Goal: Task Accomplishment & Management: Complete application form

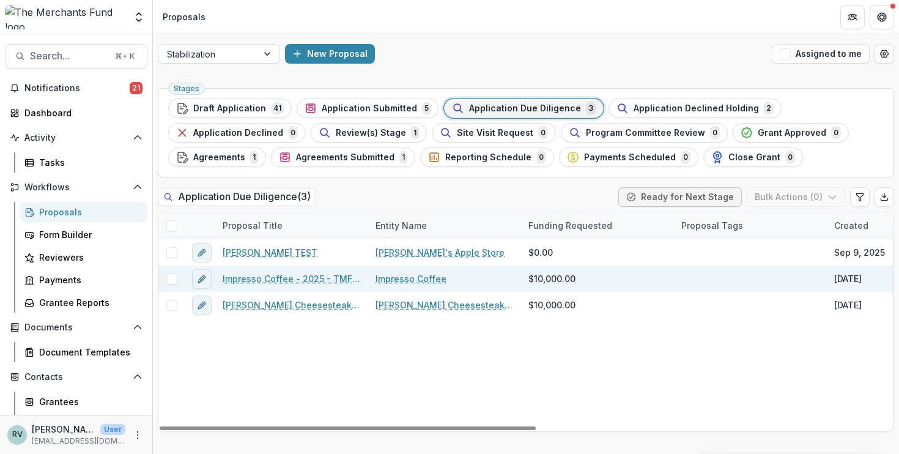
click at [308, 278] on link "Impresso Coffee - 2025 - TMF 2025 Stabilization Grant Program" at bounding box center [291, 278] width 138 height 13
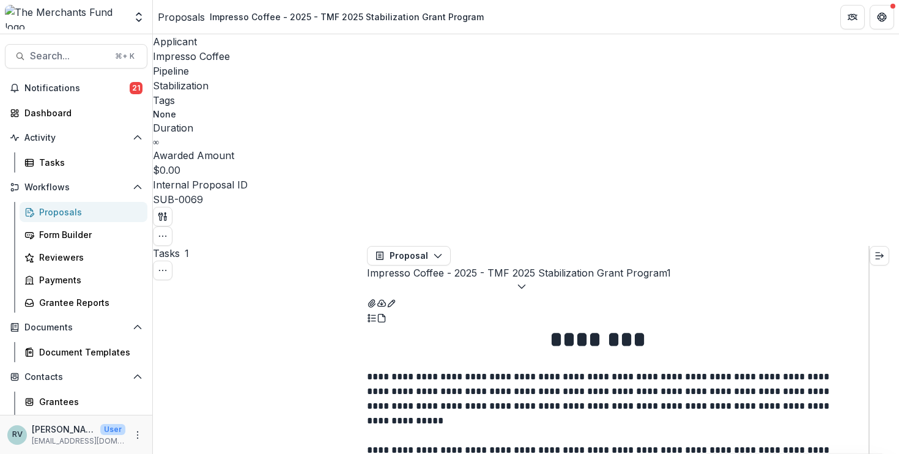
scroll to position [12, 0]
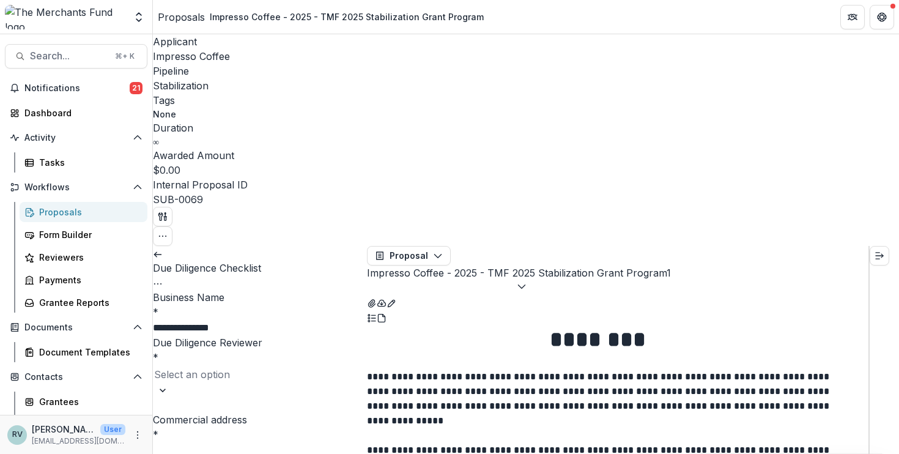
click at [295, 366] on div at bounding box center [259, 374] width 211 height 17
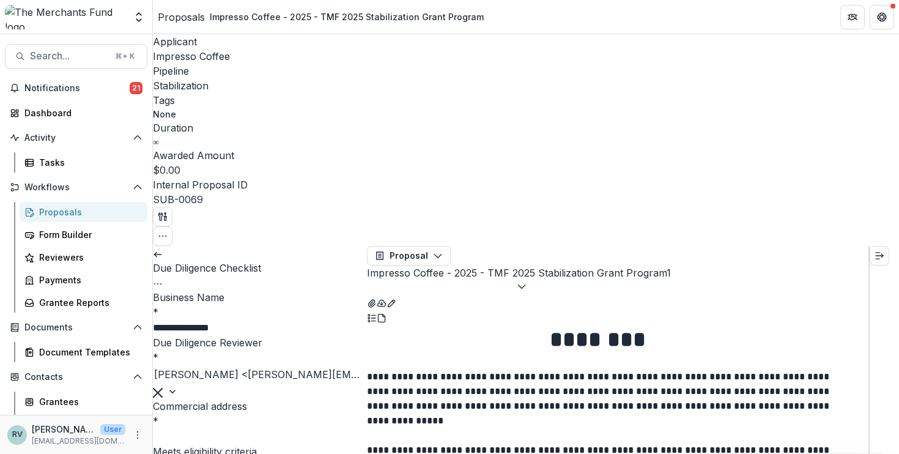
scroll to position [2346, 0]
click at [77, 112] on div "Dashboard" at bounding box center [80, 112] width 113 height 13
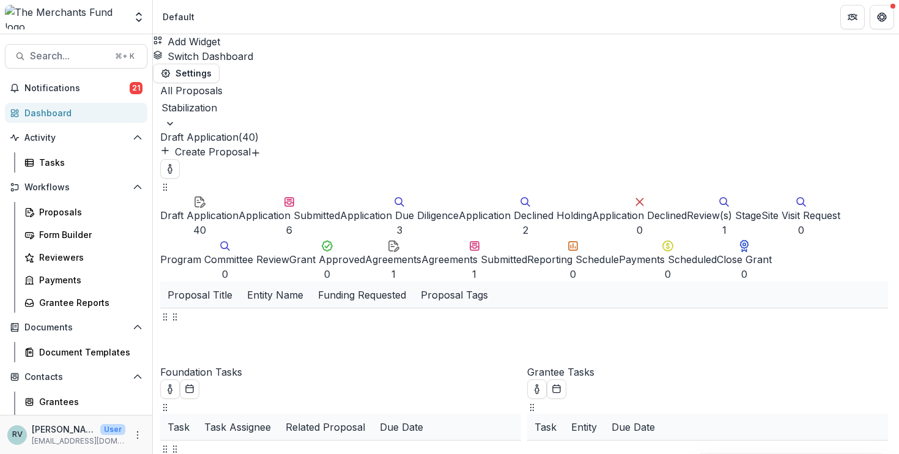
click at [340, 195] on button "Application Due Diligence 3" at bounding box center [399, 215] width 119 height 44
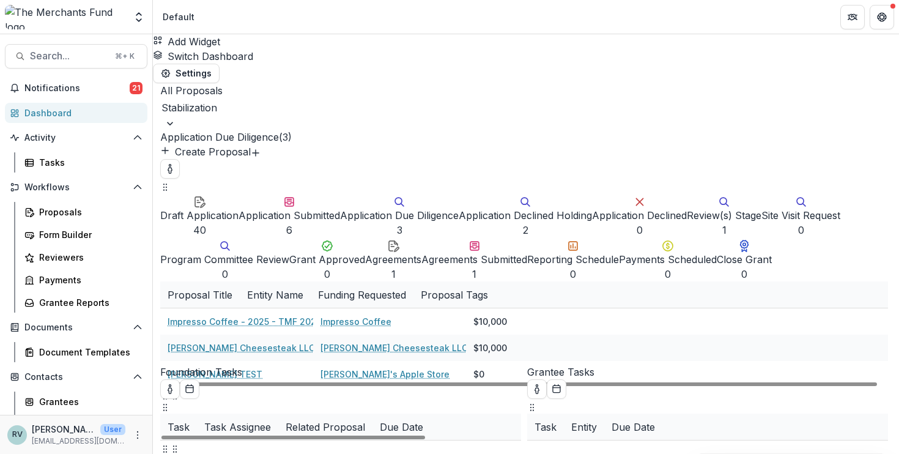
click at [248, 208] on div "Application Submitted" at bounding box center [288, 215] width 101 height 15
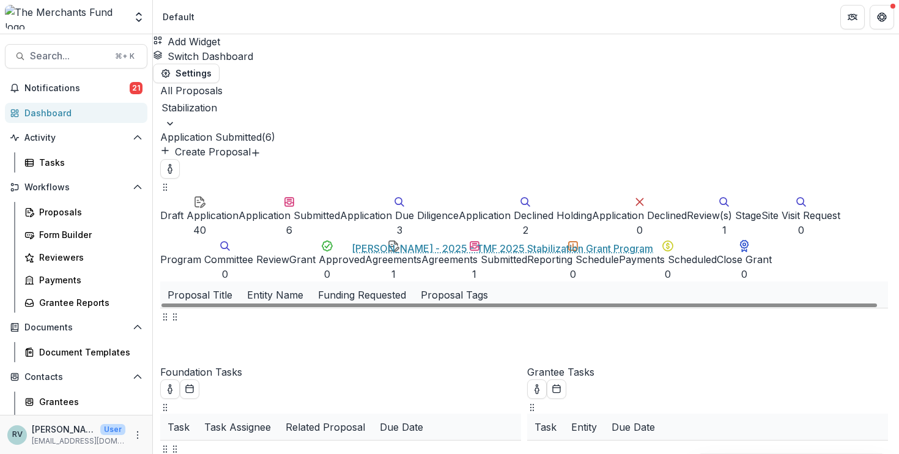
click at [408, 394] on link "[PERSON_NAME] - 2025 - TMF 2025 Stabilization Grant Program" at bounding box center [303, 400] width 273 height 13
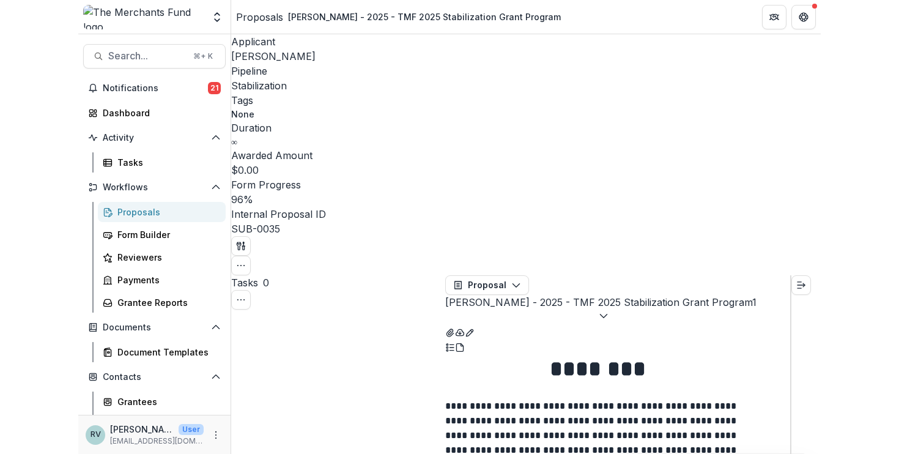
scroll to position [491, 0]
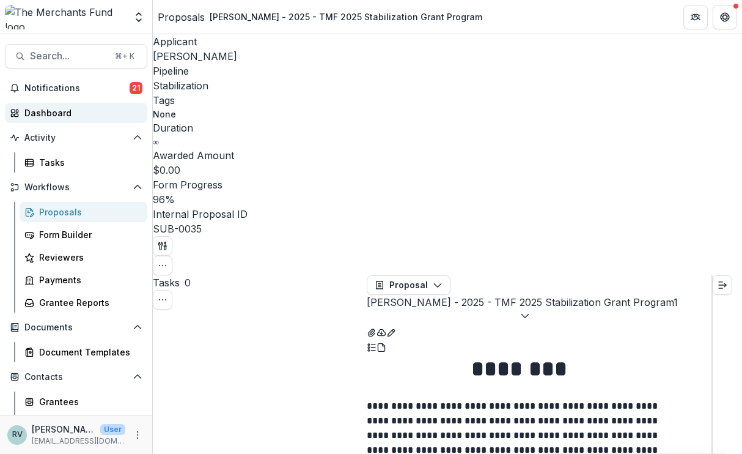
click at [51, 120] on link "Dashboard" at bounding box center [76, 113] width 142 height 20
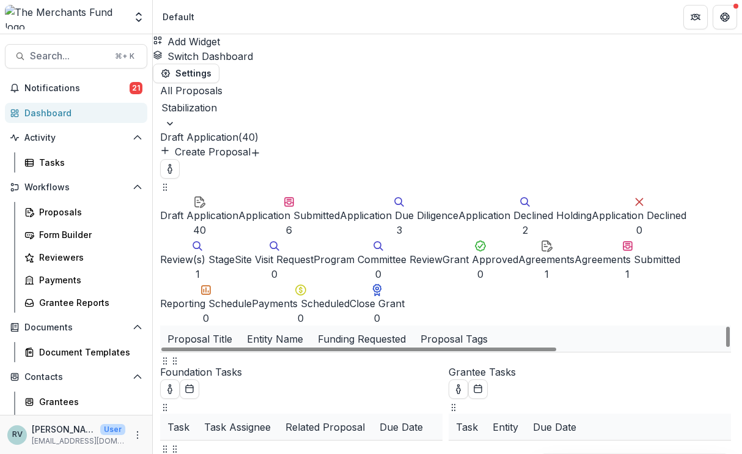
click at [340, 208] on div "Application Due Diligence" at bounding box center [399, 215] width 119 height 15
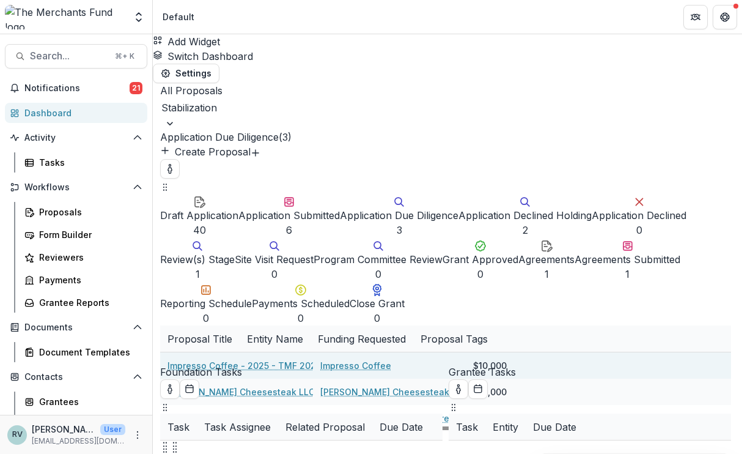
click at [419, 359] on link "Impresso Coffee - 2025 - TMF 2025 Stabilization Grant Program" at bounding box center [304, 365] width 274 height 13
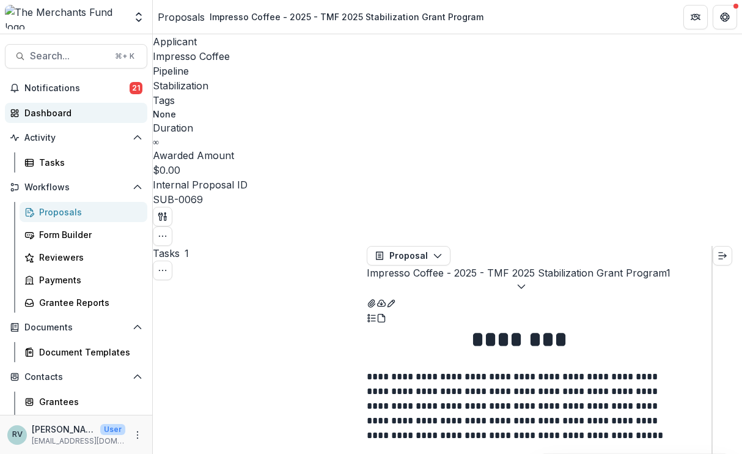
click at [56, 109] on div "Dashboard" at bounding box center [80, 112] width 113 height 13
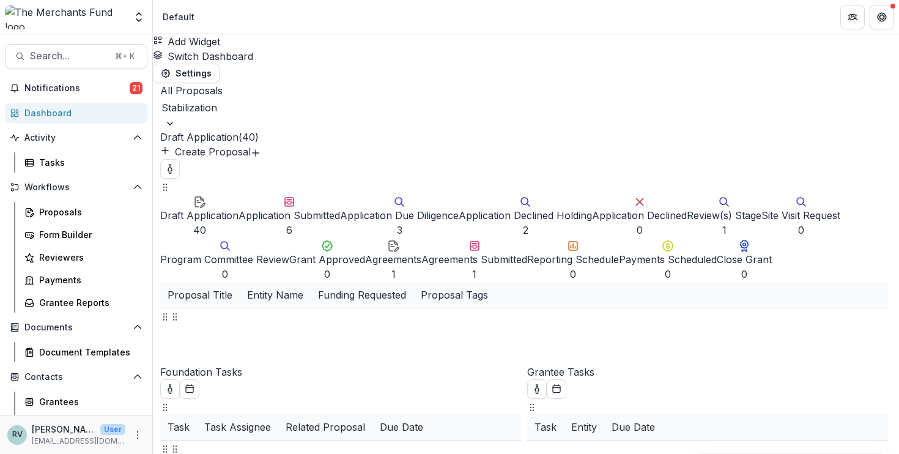
click at [238, 208] on div "Application Submitted" at bounding box center [288, 215] width 101 height 15
click at [340, 208] on div "Application Due Diligence" at bounding box center [399, 215] width 119 height 15
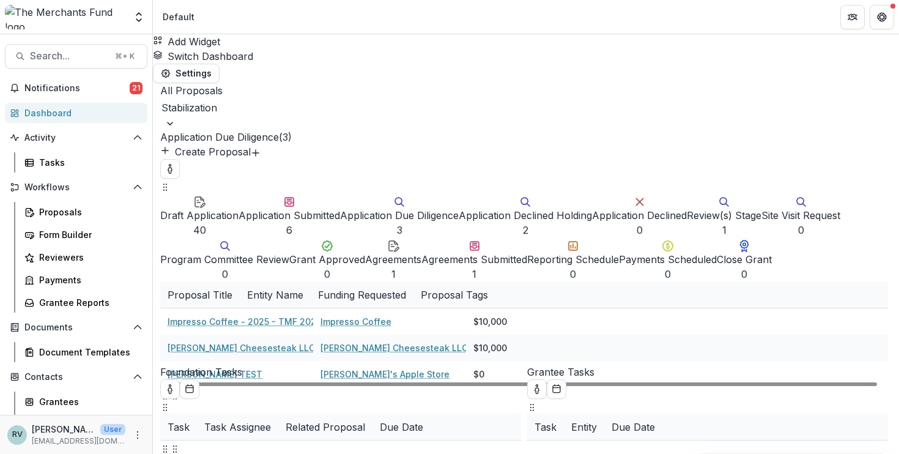
scroll to position [0, 7]
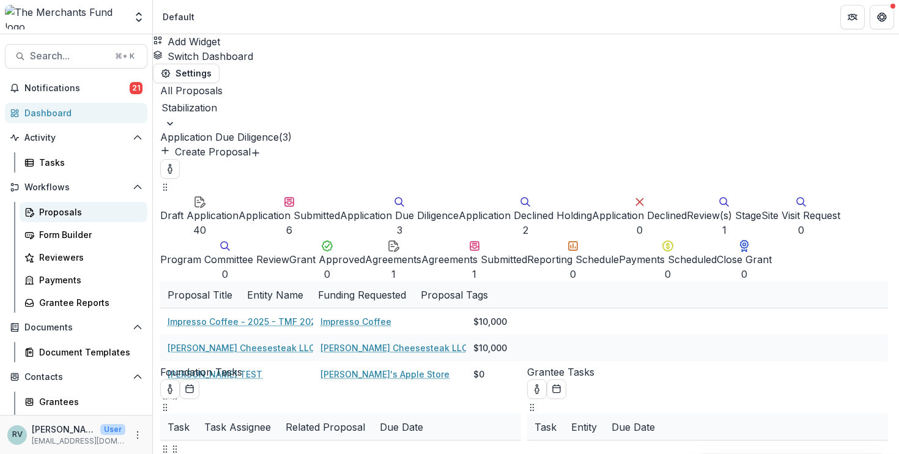
click at [68, 212] on div "Proposals" at bounding box center [88, 211] width 98 height 13
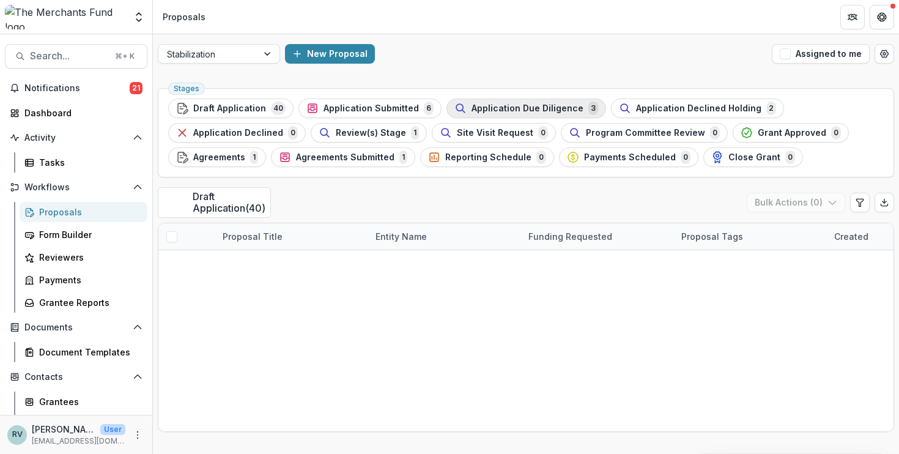
click at [498, 111] on span "Application Due Diligence" at bounding box center [527, 108] width 112 height 10
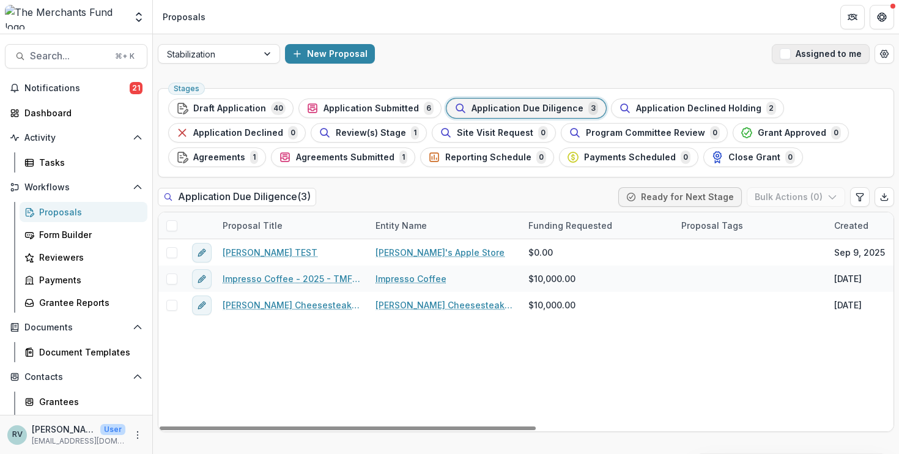
click at [789, 54] on span "button" at bounding box center [784, 53] width 11 height 11
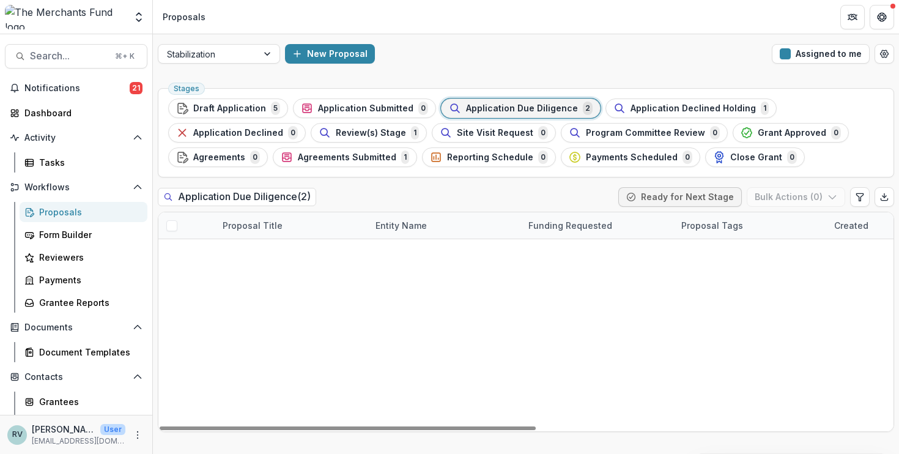
click at [286, 253] on link "Impresso Coffee - 2025 - TMF 2025 Stabilization Grant Program" at bounding box center [291, 252] width 138 height 13
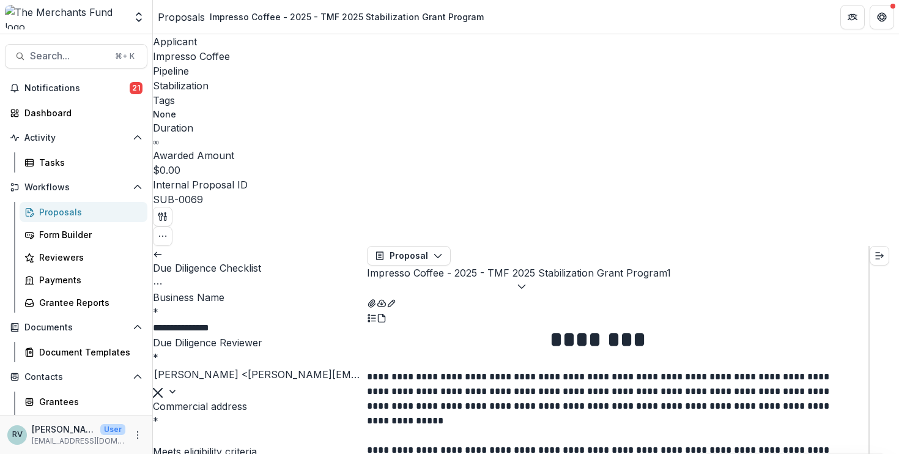
type input "******"
click at [232, 453] on div "In [GEOGRAPHIC_DATA]" at bounding box center [449, 461] width 899 height 15
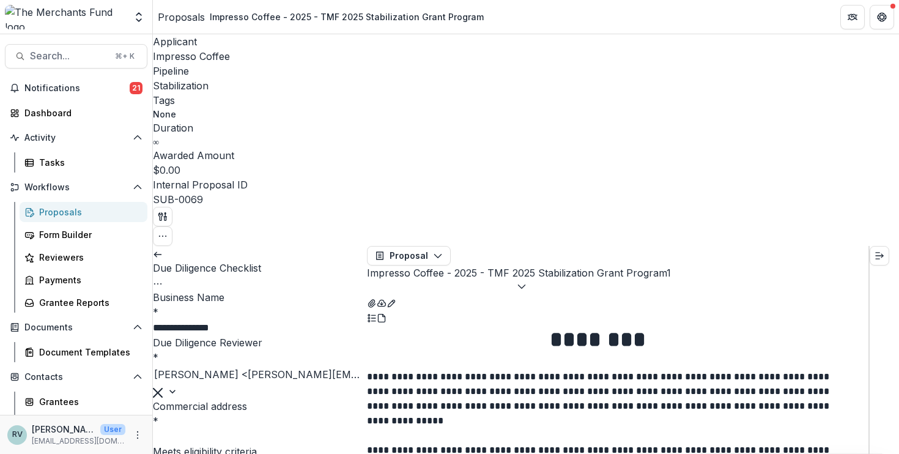
scroll to position [4408, 0]
click at [10, 453] on icon "Close" at bounding box center [5, 462] width 10 height 10
click at [883, 251] on icon "Expand right" at bounding box center [879, 256] width 10 height 10
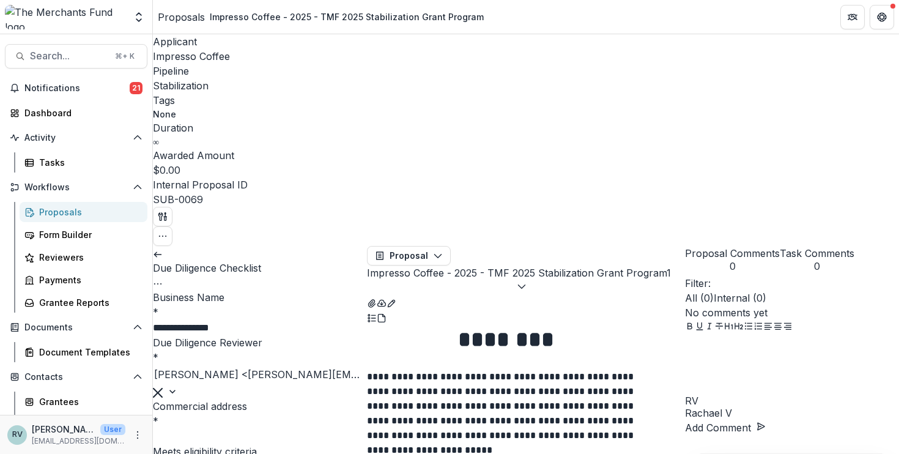
click at [770, 395] on div at bounding box center [792, 364] width 214 height 61
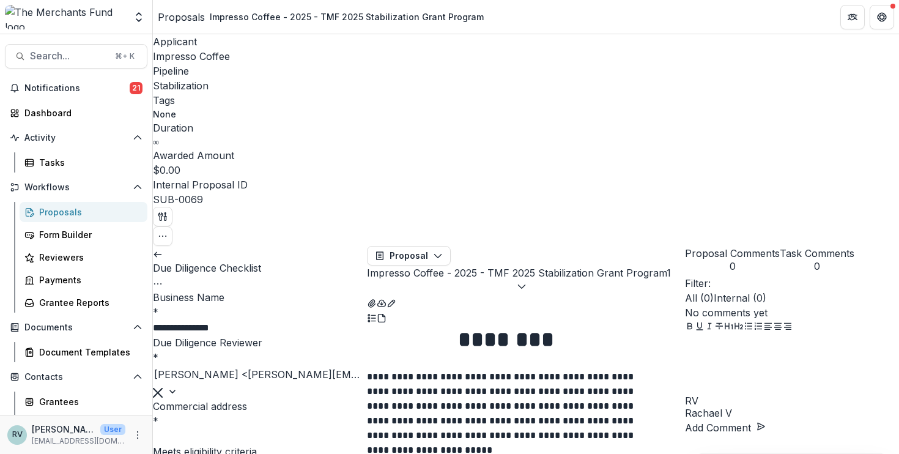
click at [742, 246] on button "Proposal Comments 0" at bounding box center [732, 259] width 95 height 26
click at [847, 246] on button "Task Comments 0" at bounding box center [816, 259] width 75 height 26
click at [779, 305] on div "No comments yet" at bounding box center [792, 312] width 214 height 15
click at [743, 383] on div at bounding box center [792, 364] width 214 height 61
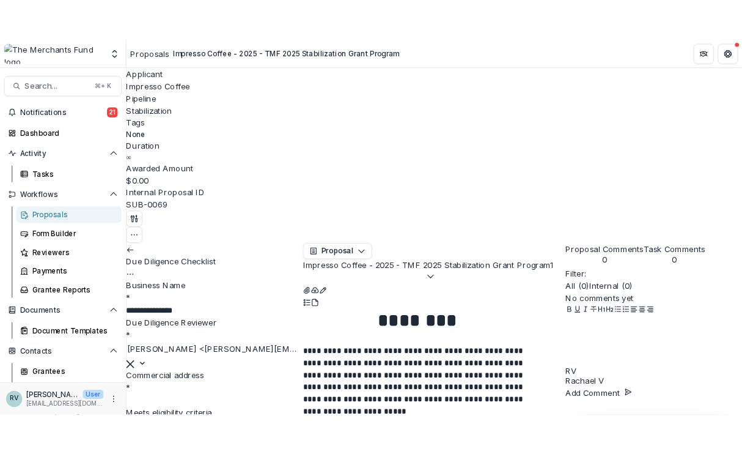
scroll to position [10621, 0]
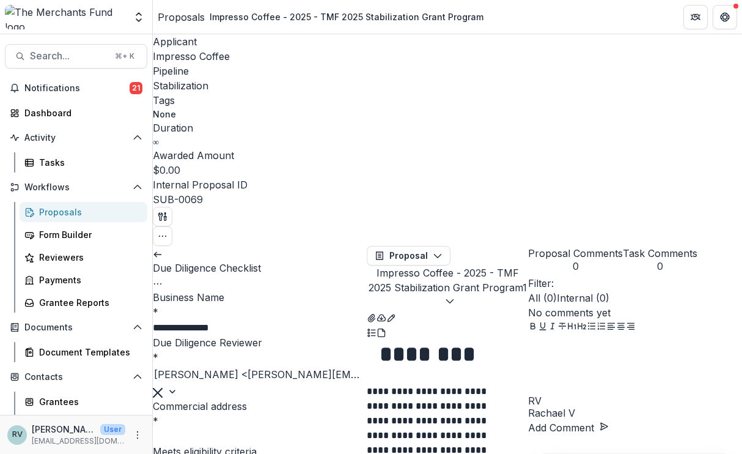
click at [67, 13] on img at bounding box center [65, 17] width 120 height 24
click at [67, 22] on img at bounding box center [65, 17] width 120 height 24
click at [142, 17] on icon "Open entity switcher" at bounding box center [139, 17] width 12 height 12
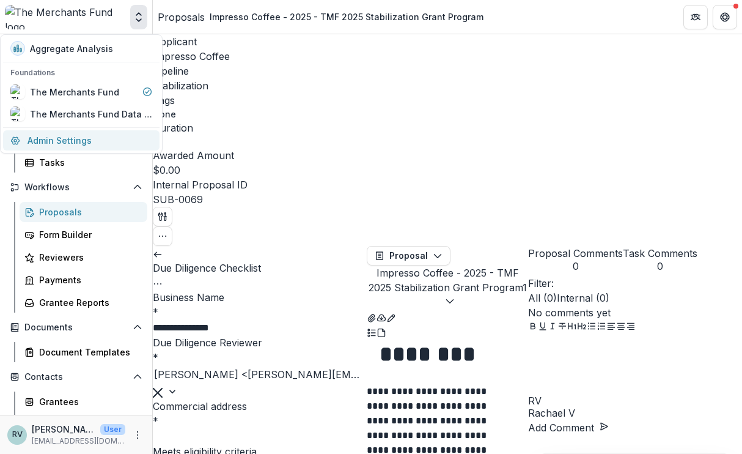
click at [86, 138] on link "Admin Settings" at bounding box center [81, 140] width 156 height 20
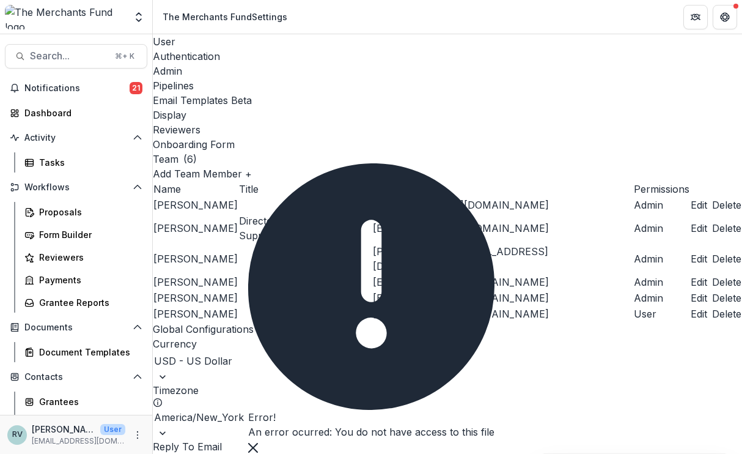
scroll to position [6, 0]
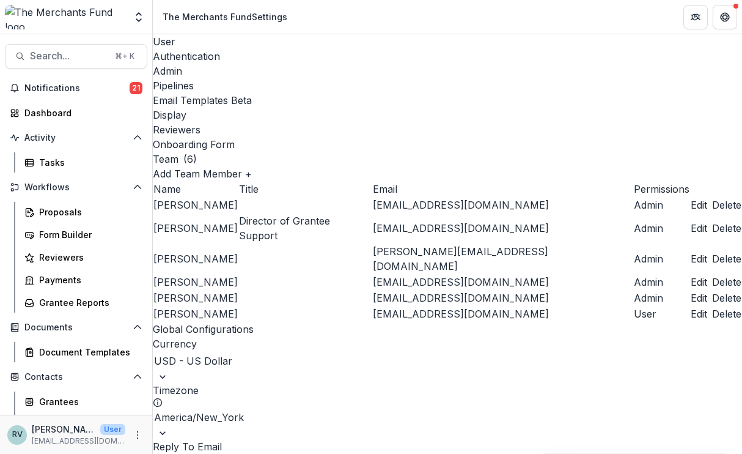
click at [252, 166] on button "Add Team Member +" at bounding box center [202, 173] width 99 height 15
